Goal: Task Accomplishment & Management: Use online tool/utility

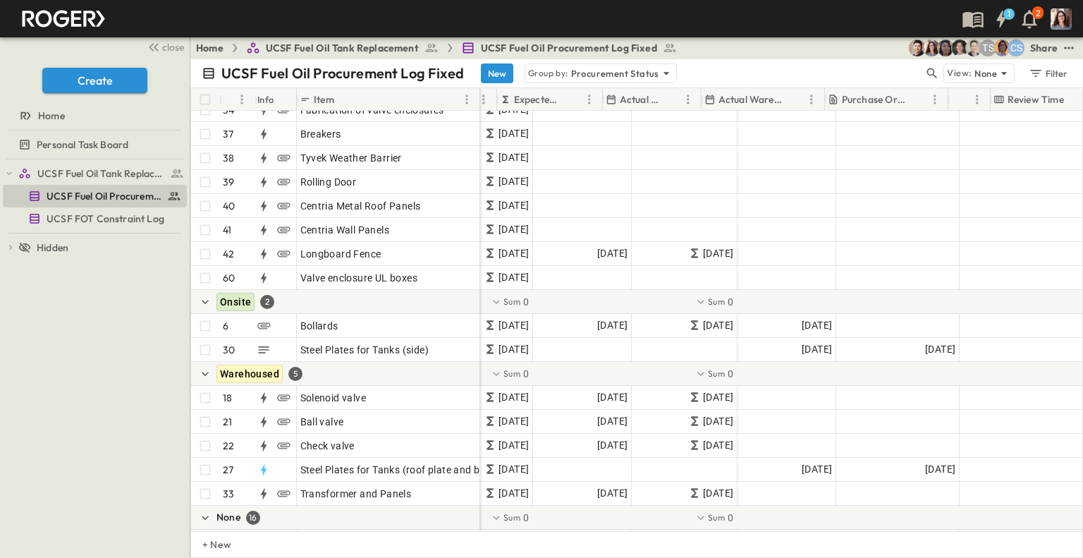
scroll to position [828, 1309]
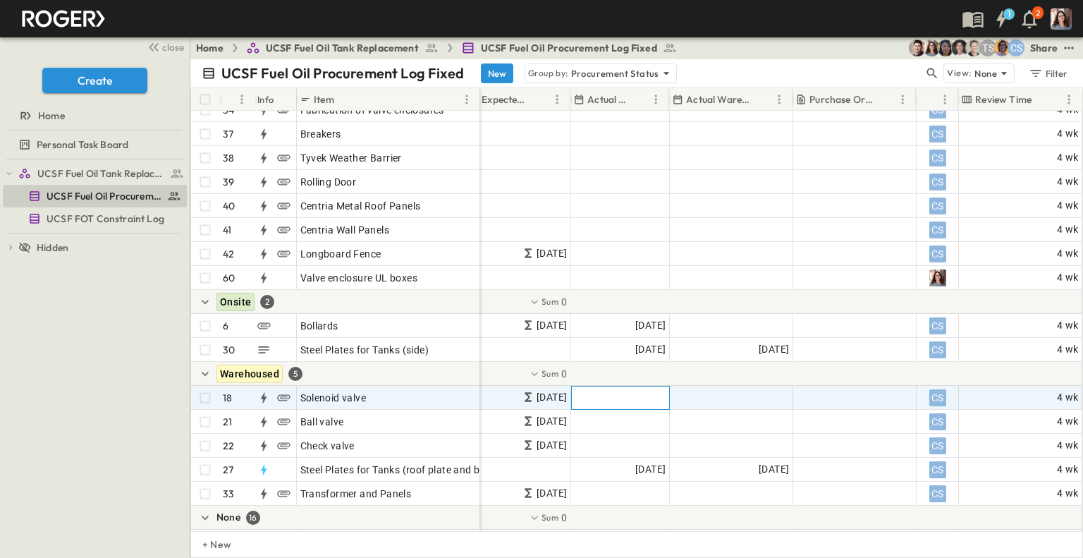
click at [633, 399] on span "Add Date" at bounding box center [645, 398] width 42 height 14
click at [711, 389] on div "Add Date" at bounding box center [732, 398] width 122 height 23
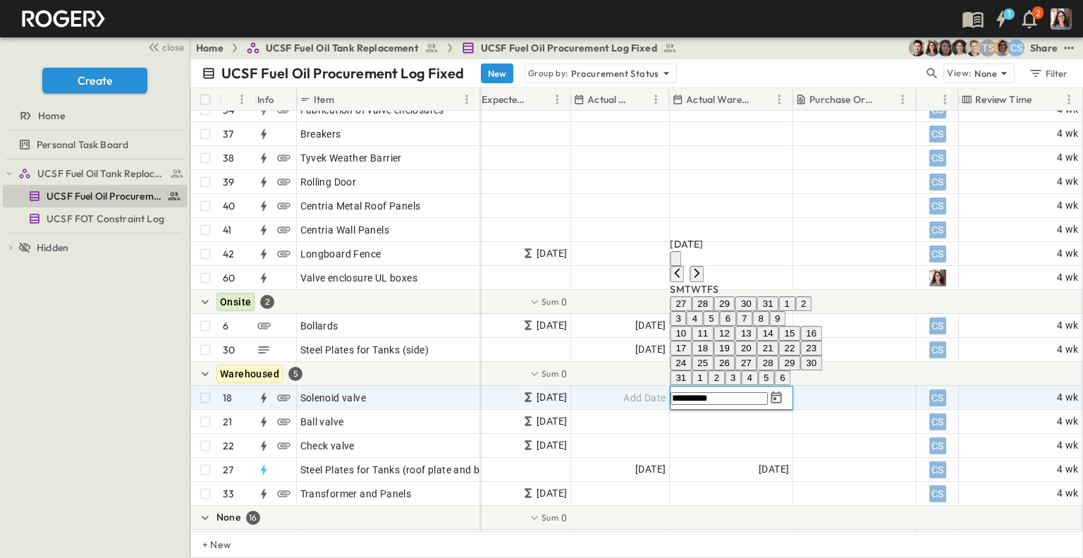
type input "**********"
click at [676, 262] on icon "calendar view is open, switch to year view" at bounding box center [676, 262] width 0 height 0
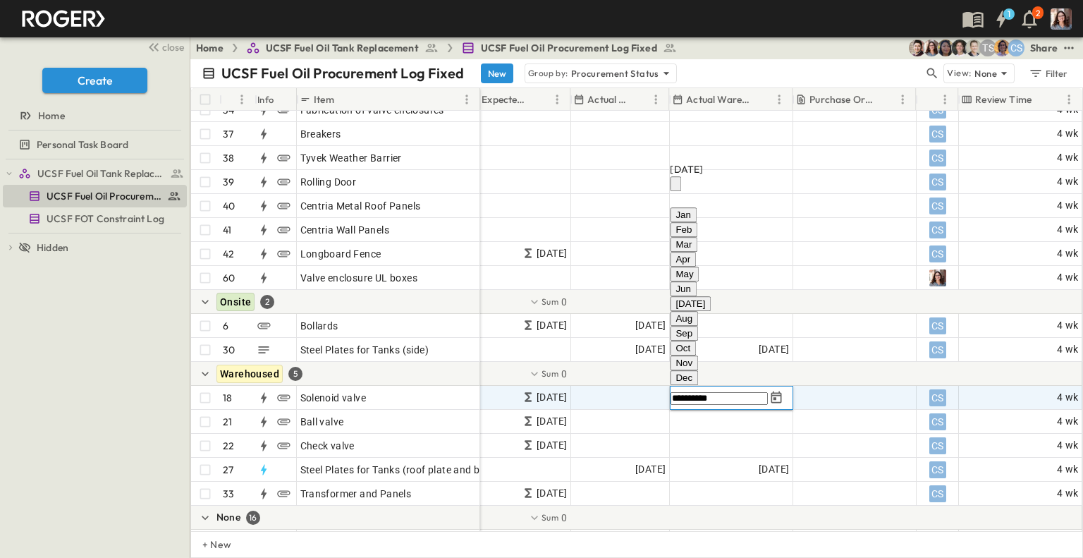
click at [699, 281] on button "May" at bounding box center [684, 274] width 29 height 15
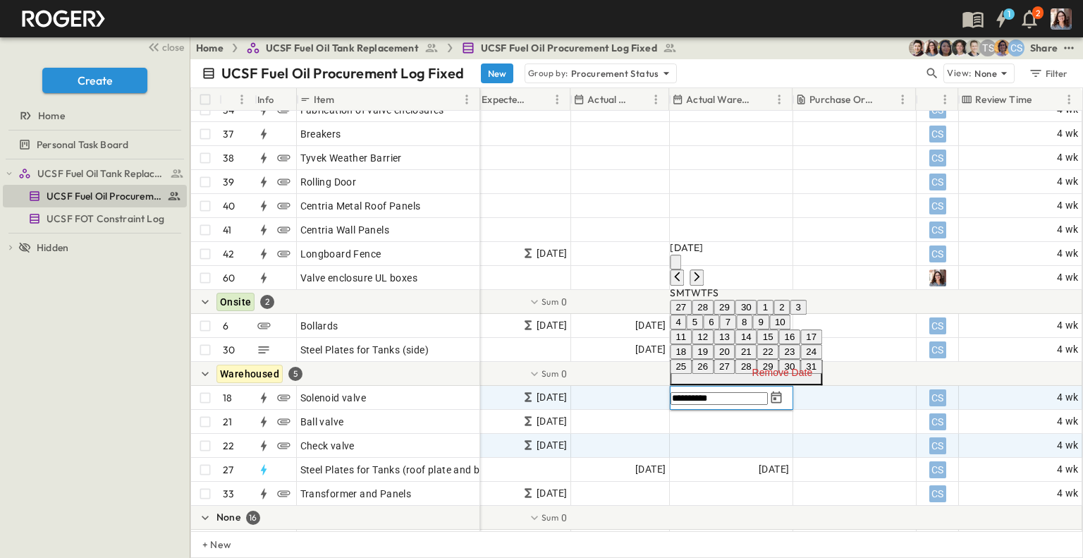
drag, startPoint x: 833, startPoint y: 327, endPoint x: 674, endPoint y: 449, distance: 200.2
click at [801, 359] on button "30" at bounding box center [790, 366] width 22 height 15
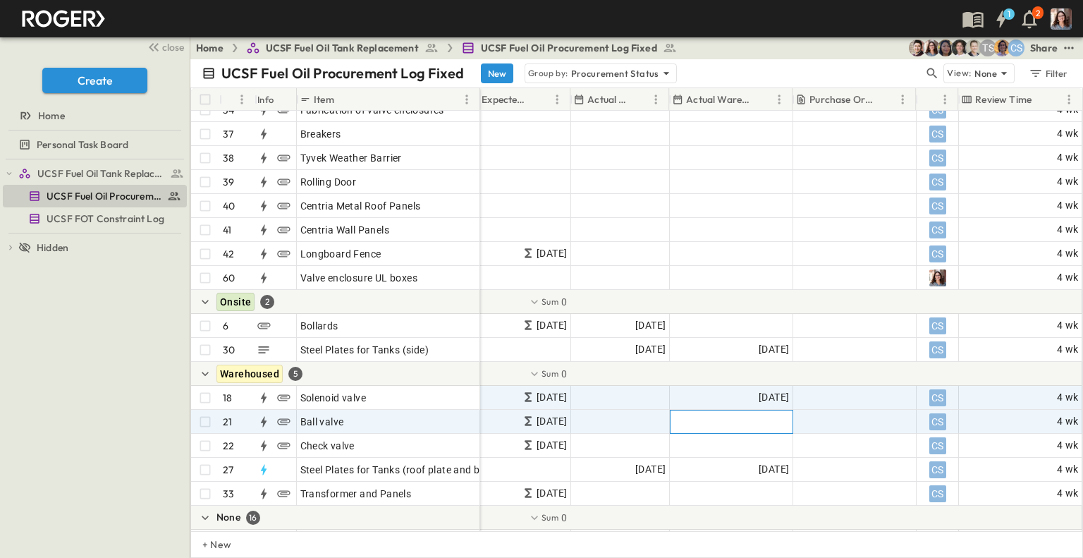
click at [773, 421] on span "Add Date" at bounding box center [768, 422] width 42 height 14
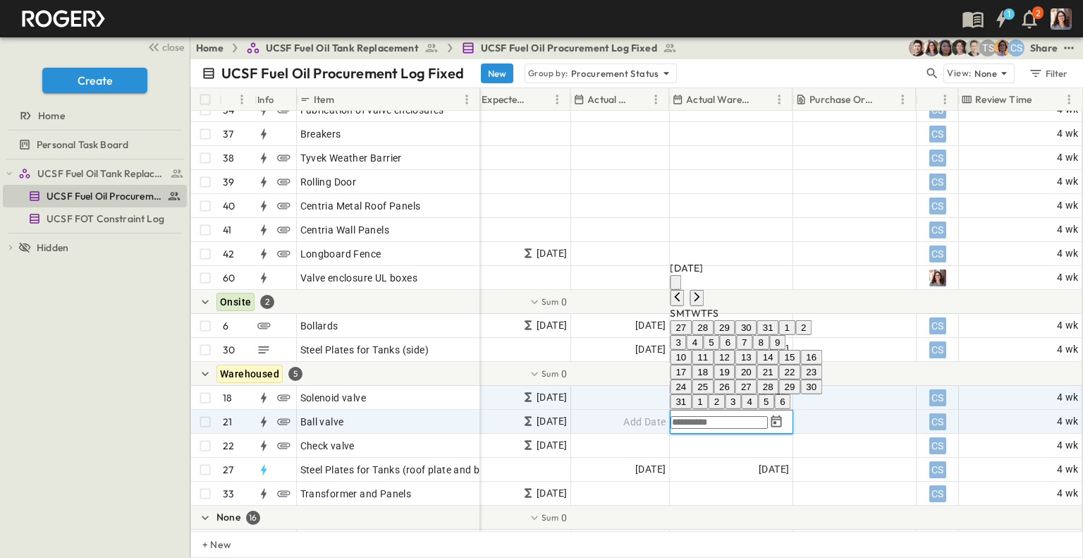
click at [676, 286] on icon "calendar view is open, switch to year view" at bounding box center [676, 286] width 0 height 0
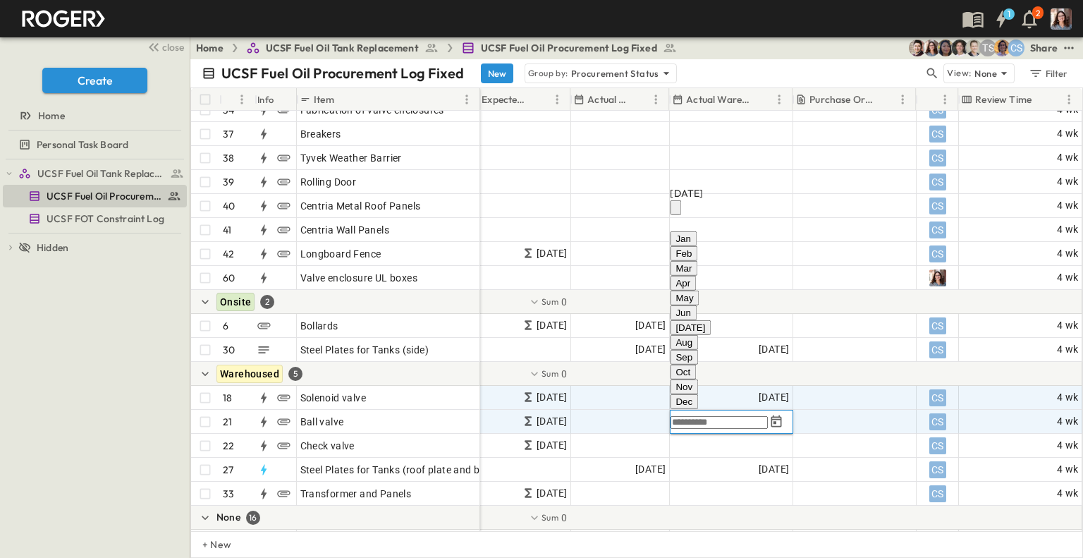
click at [699, 305] on button "May" at bounding box center [684, 298] width 29 height 15
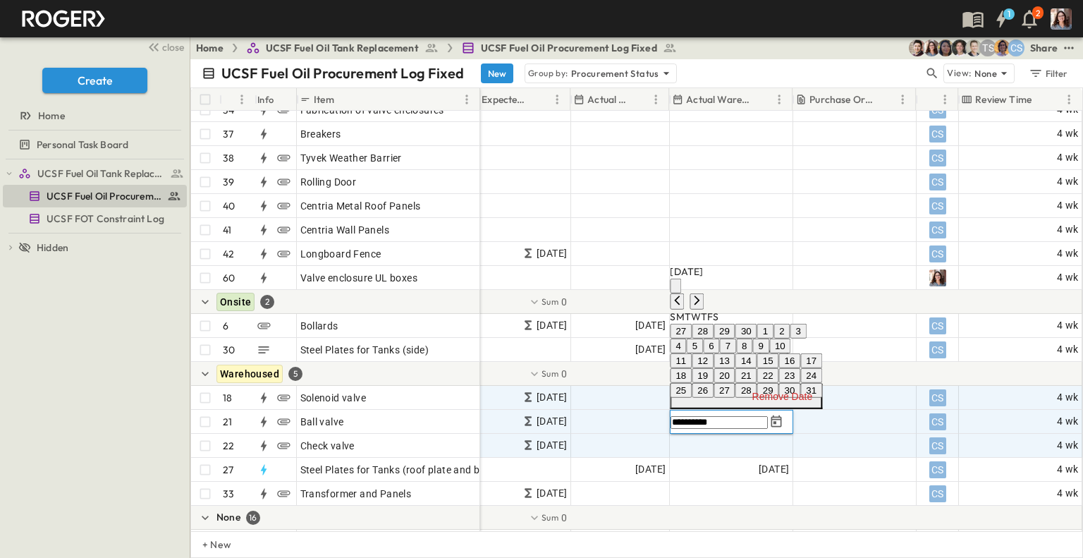
click at [736, 353] on button "13" at bounding box center [725, 360] width 22 height 15
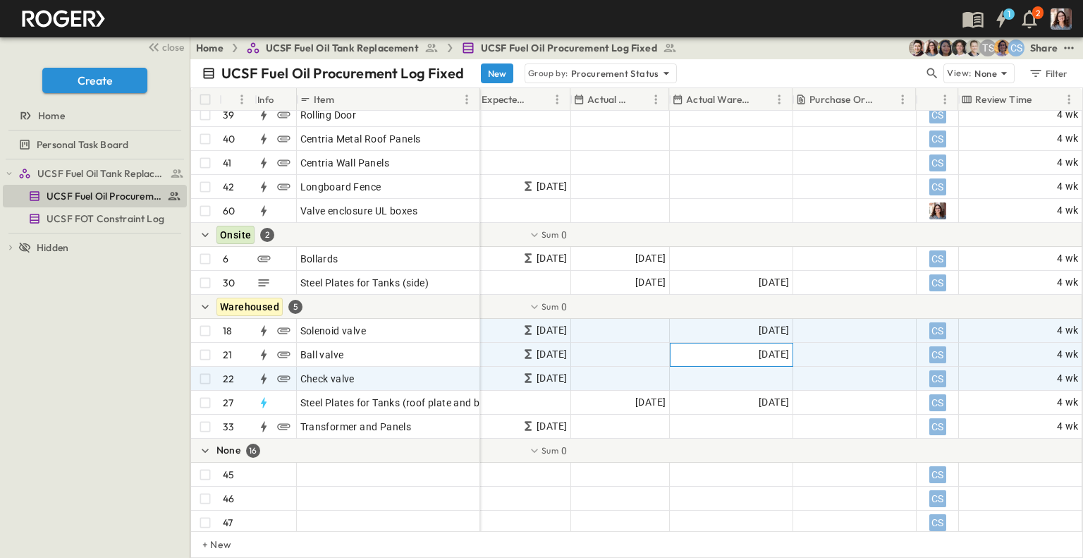
scroll to position [896, 1309]
click at [759, 377] on span "Add Date" at bounding box center [768, 378] width 42 height 14
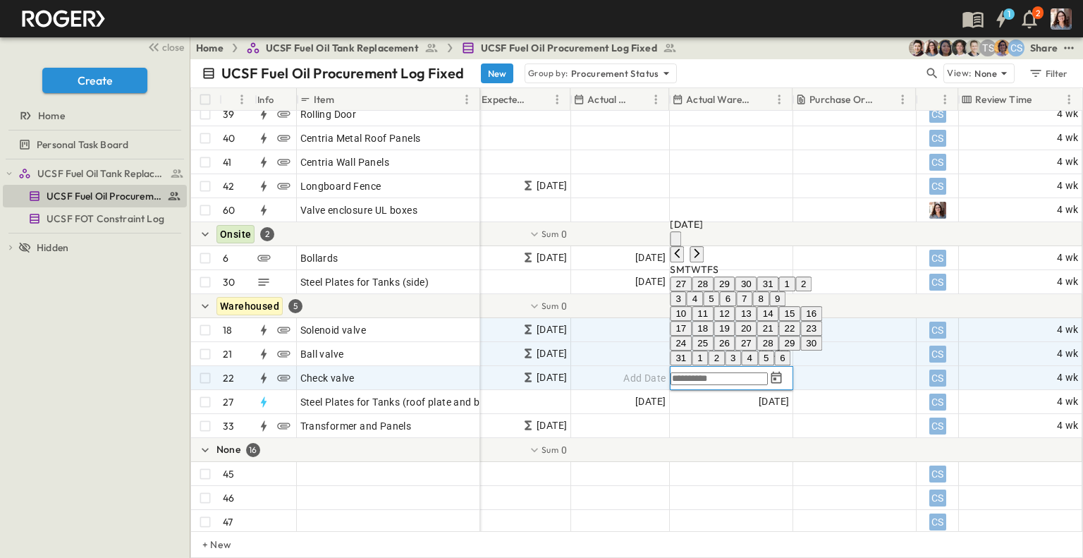
click at [676, 242] on icon "calendar view is open, switch to year view" at bounding box center [676, 242] width 0 height 0
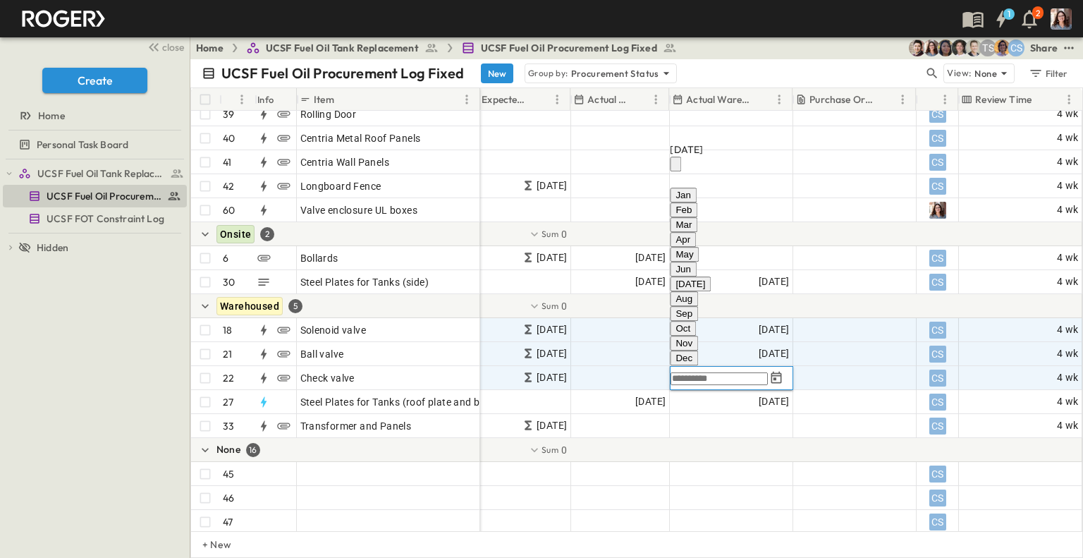
click at [699, 262] on button "May" at bounding box center [684, 254] width 29 height 15
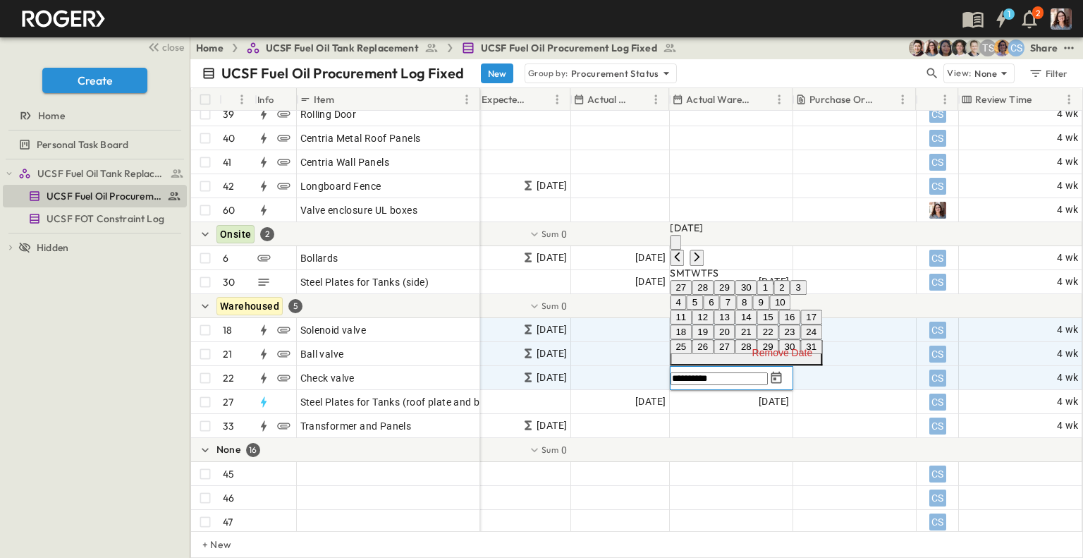
drag, startPoint x: 773, startPoint y: 284, endPoint x: 766, endPoint y: 296, distance: 13.9
click at [758, 324] on button "21" at bounding box center [747, 331] width 22 height 15
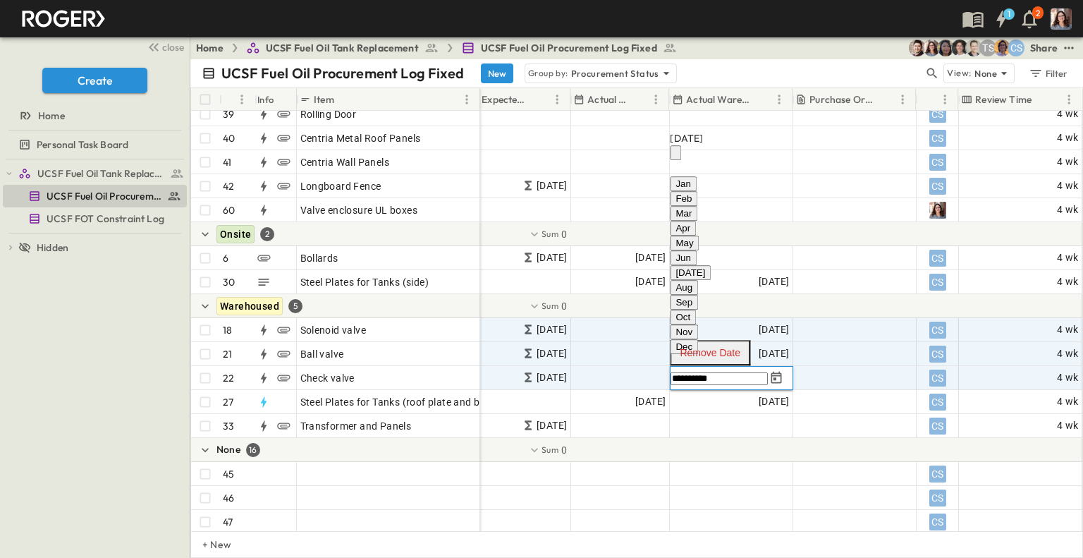
click at [686, 444] on div at bounding box center [508, 450] width 1150 height 24
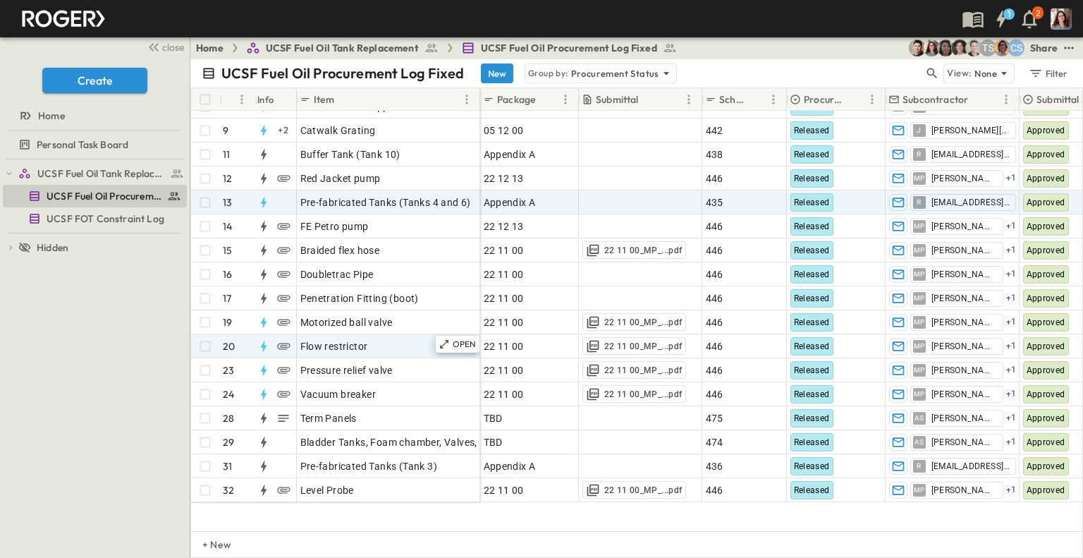
scroll to position [0, 0]
